Goal: Task Accomplishment & Management: Manage account settings

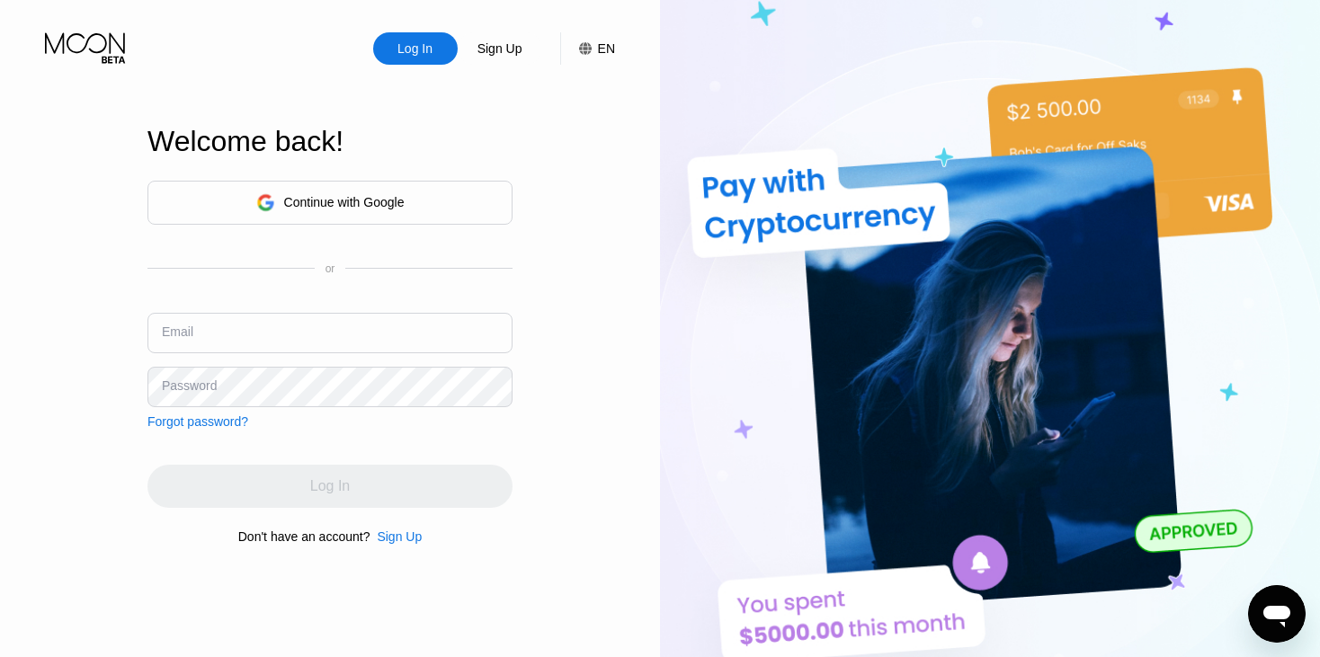
click at [264, 332] on input "text" at bounding box center [330, 333] width 365 height 40
type input "Aln1962b@yahoo.com"
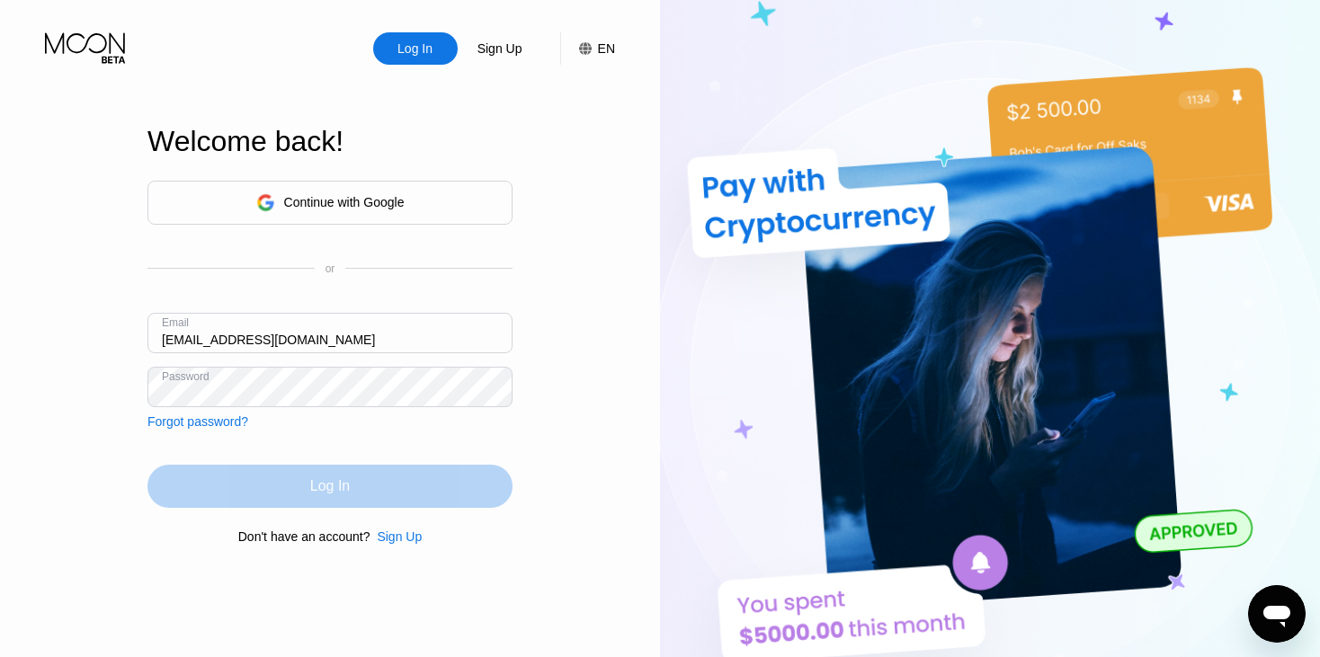
click at [354, 475] on div "Log In" at bounding box center [330, 486] width 365 height 43
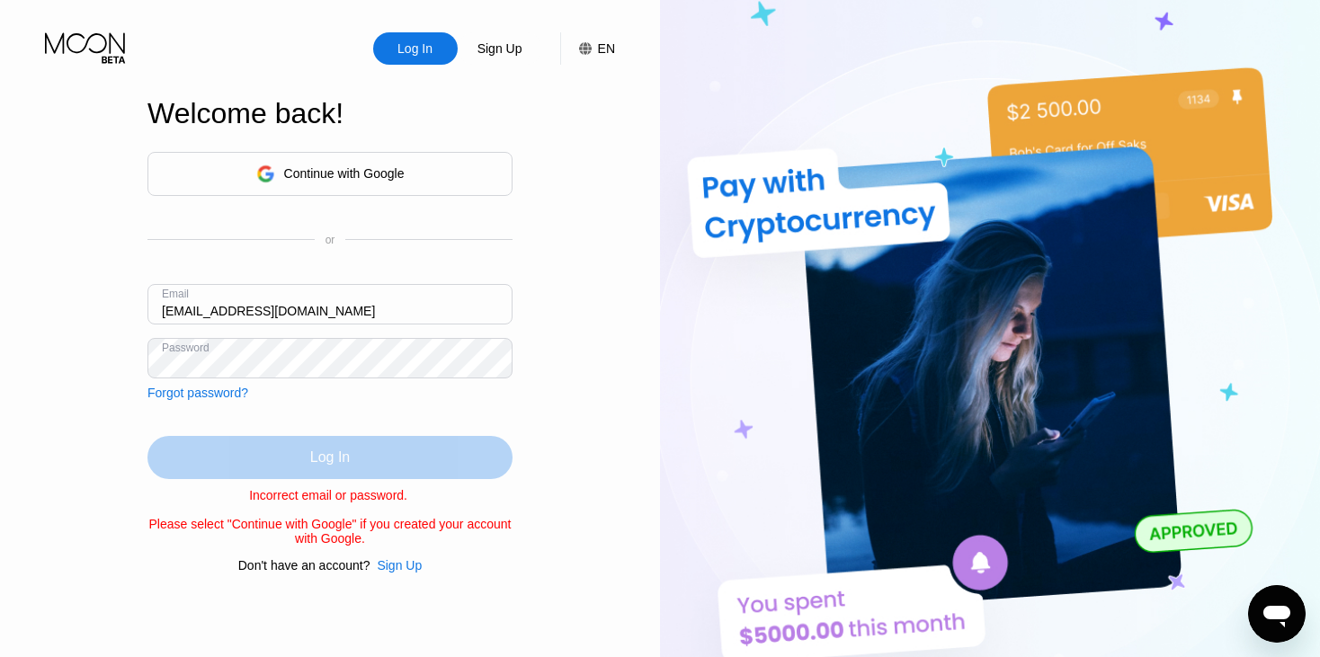
click at [352, 471] on div "Log In" at bounding box center [330, 457] width 365 height 43
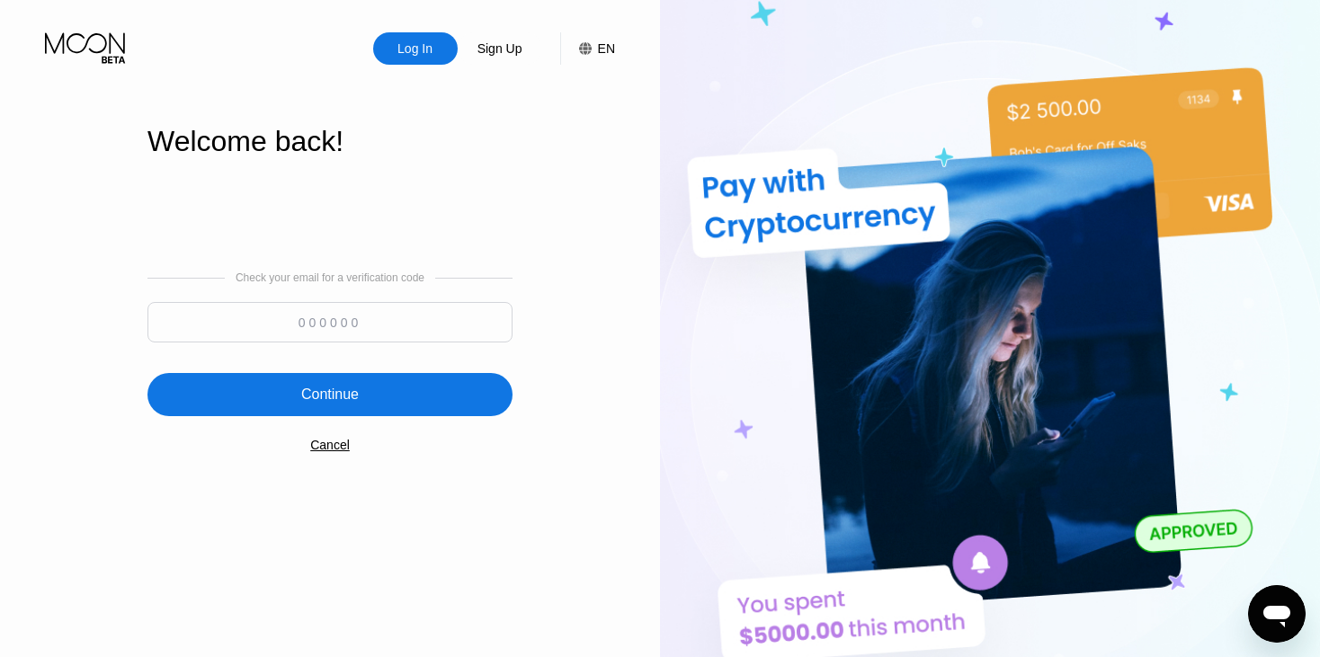
click at [302, 317] on input at bounding box center [330, 322] width 365 height 40
paste input "485064"
type input "485064"
click at [360, 407] on div "Continue" at bounding box center [330, 394] width 365 height 43
